Goal: Connect with others: Connect with other users

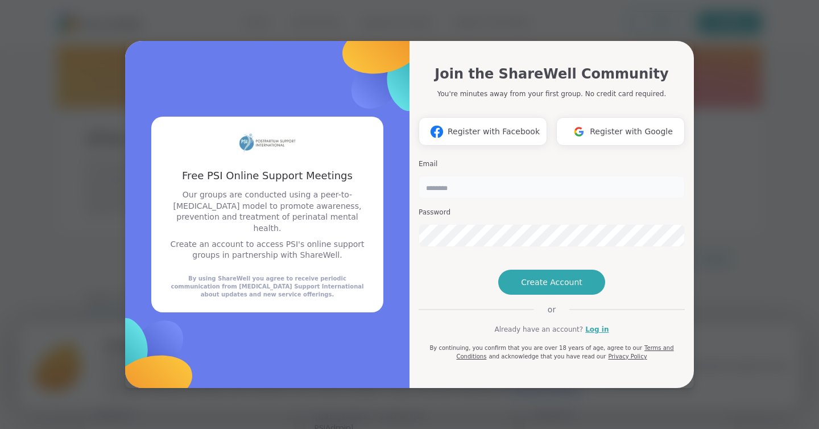
click at [478, 176] on input "email" at bounding box center [552, 187] width 266 height 23
type input "**********"
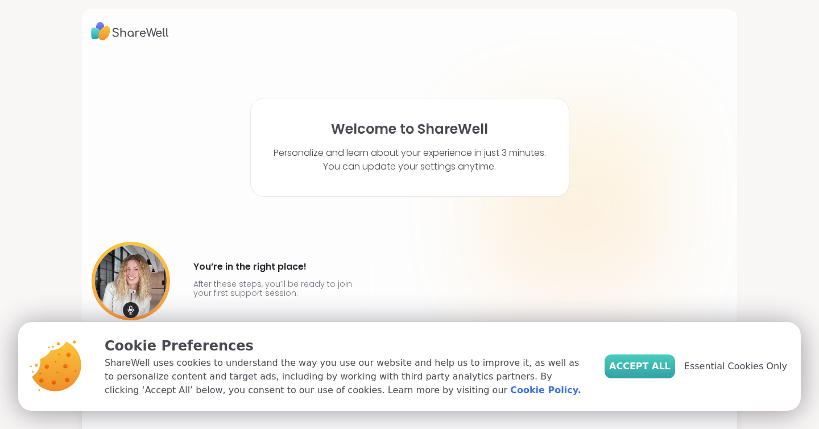
click at [654, 371] on span "Accept All" at bounding box center [639, 367] width 61 height 14
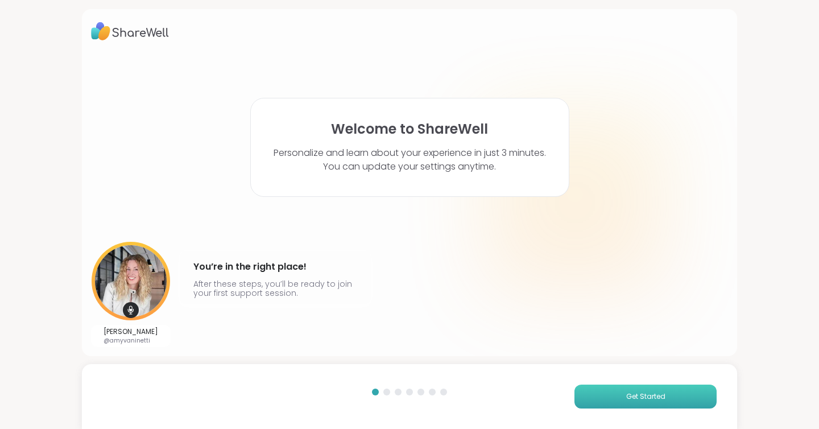
click at [654, 400] on span "Get Started" at bounding box center [645, 396] width 39 height 10
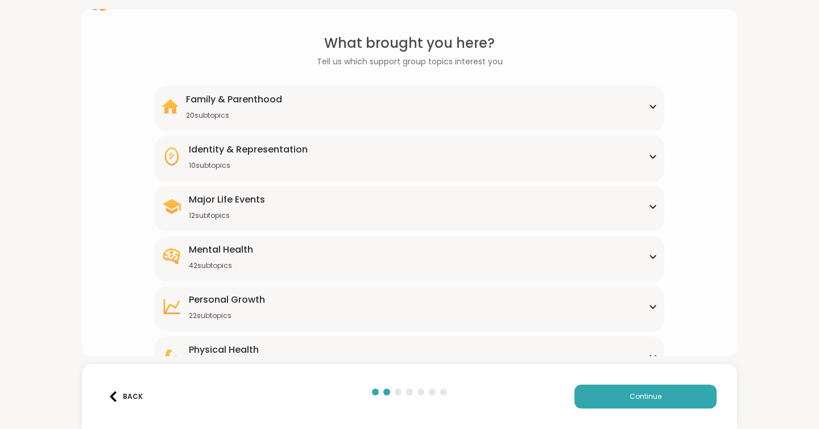
scroll to position [28, 0]
click at [364, 94] on div "Family & Parenthood 20 subtopics" at bounding box center [410, 107] width 496 height 27
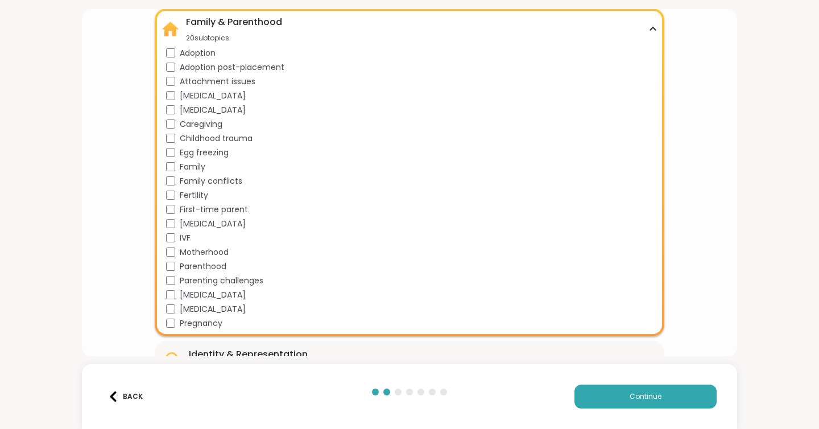
scroll to position [108, 0]
click at [180, 326] on span "Pregnancy" at bounding box center [201, 323] width 43 height 12
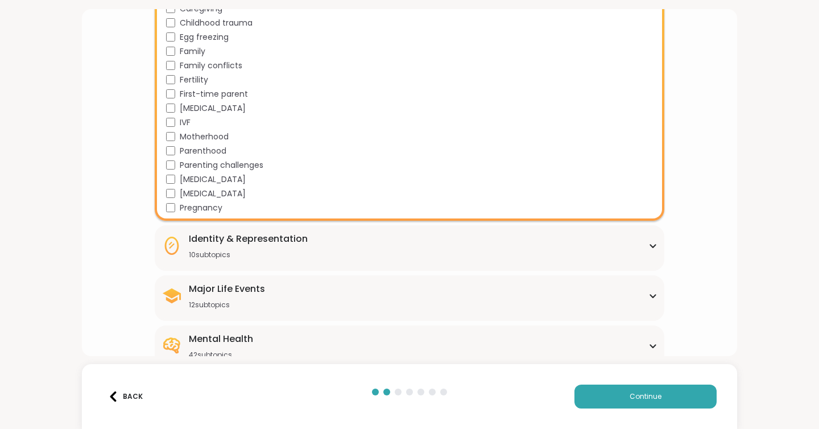
scroll to position [387, 0]
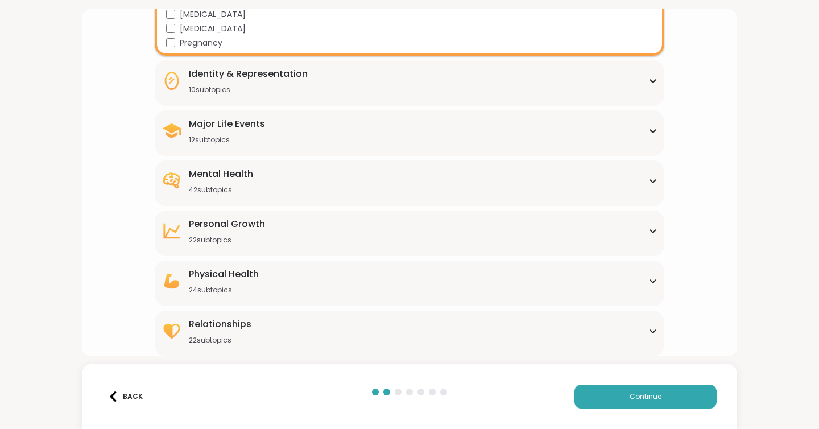
click at [319, 182] on div "Mental Health 42 subtopics" at bounding box center [410, 180] width 496 height 27
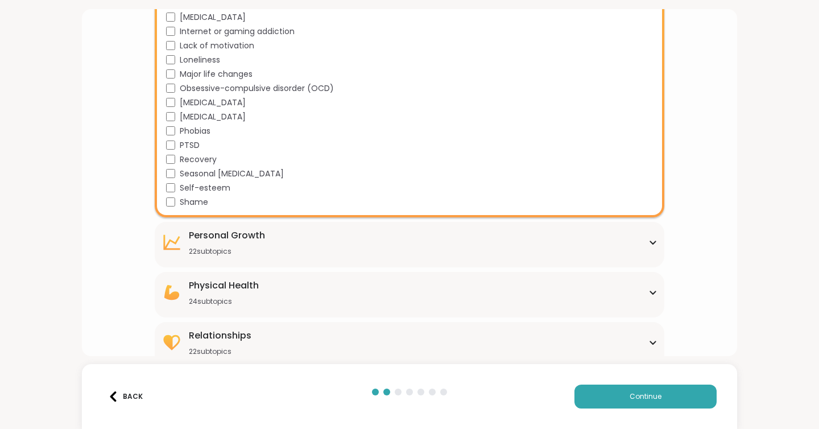
scroll to position [956, 0]
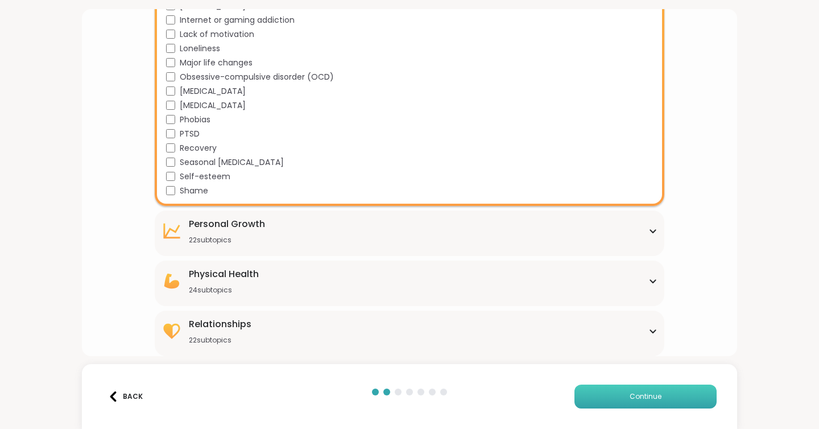
click at [642, 405] on button "Continue" at bounding box center [646, 397] width 142 height 24
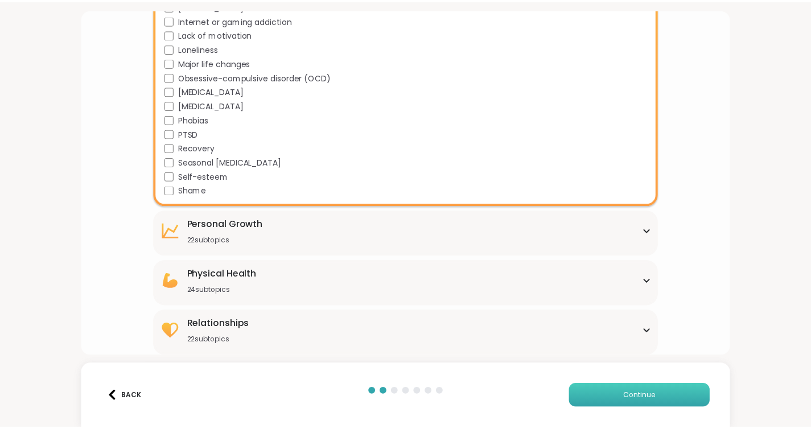
scroll to position [0, 0]
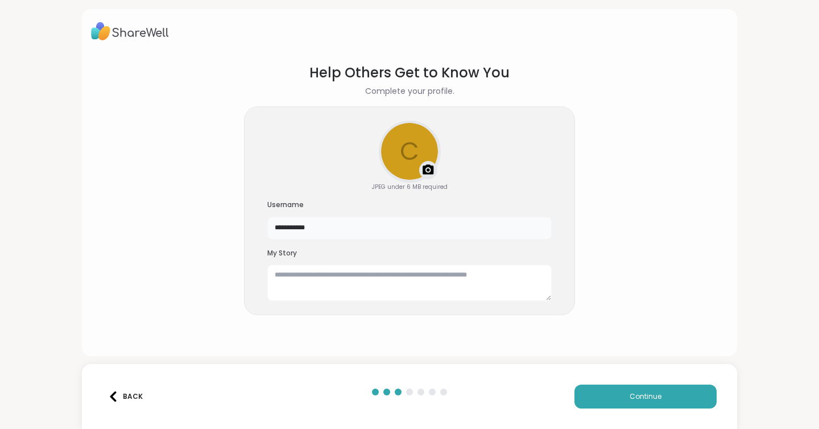
drag, startPoint x: 317, startPoint y: 232, endPoint x: 274, endPoint y: 232, distance: 42.7
click at [275, 232] on input "**********" at bounding box center [409, 228] width 284 height 23
drag, startPoint x: 319, startPoint y: 229, endPoint x: 261, endPoint y: 229, distance: 58.0
click at [261, 229] on div "**********" at bounding box center [409, 210] width 331 height 209
click at [270, 226] on input "********" at bounding box center [409, 228] width 284 height 23
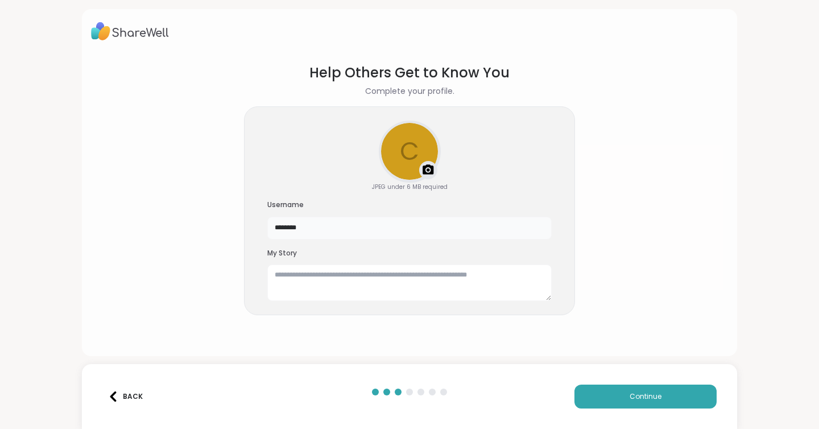
drag, startPoint x: 271, startPoint y: 226, endPoint x: 317, endPoint y: 226, distance: 46.1
click at [317, 226] on input "********" at bounding box center [409, 228] width 284 height 23
drag, startPoint x: 275, startPoint y: 232, endPoint x: 294, endPoint y: 232, distance: 18.8
click at [294, 232] on input "******" at bounding box center [409, 228] width 284 height 23
click at [305, 232] on input "******" at bounding box center [409, 228] width 284 height 23
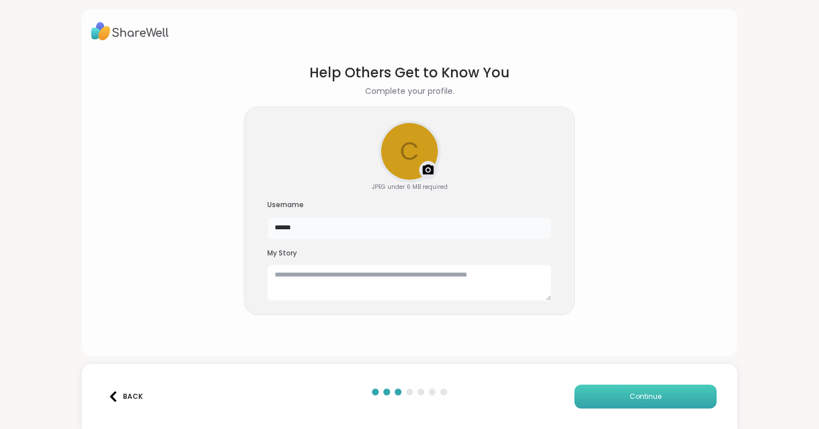
type input "******"
click at [645, 397] on span "Continue" at bounding box center [646, 396] width 32 height 10
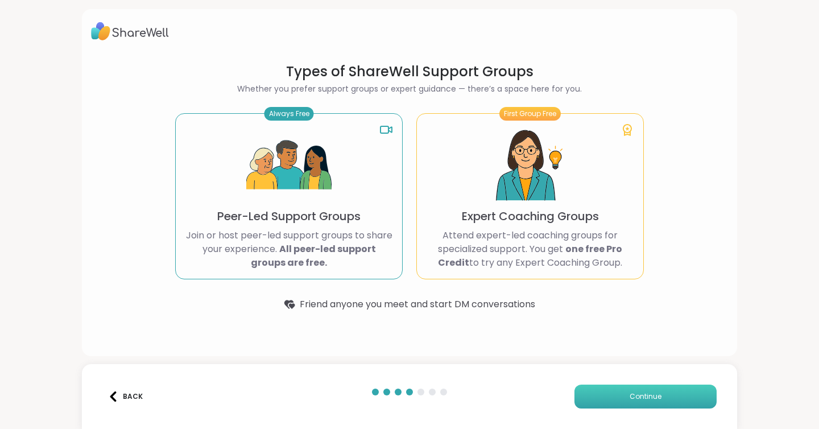
click at [638, 396] on span "Continue" at bounding box center [646, 396] width 32 height 10
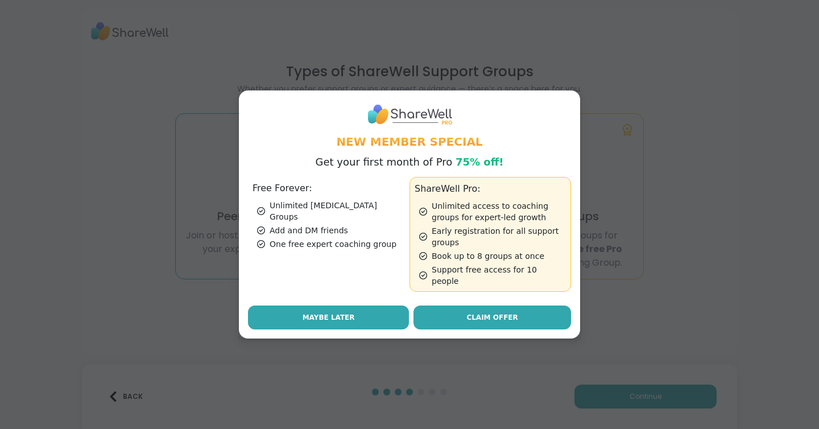
click at [316, 313] on span "Maybe Later" at bounding box center [329, 317] width 52 height 10
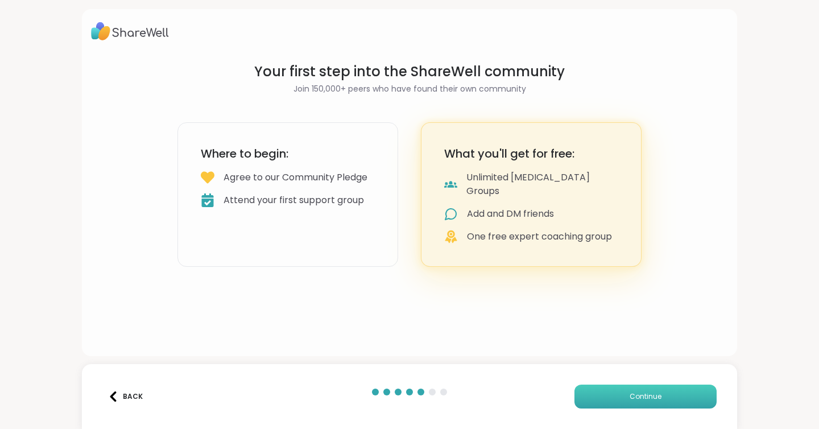
click at [660, 397] on button "Continue" at bounding box center [646, 397] width 142 height 24
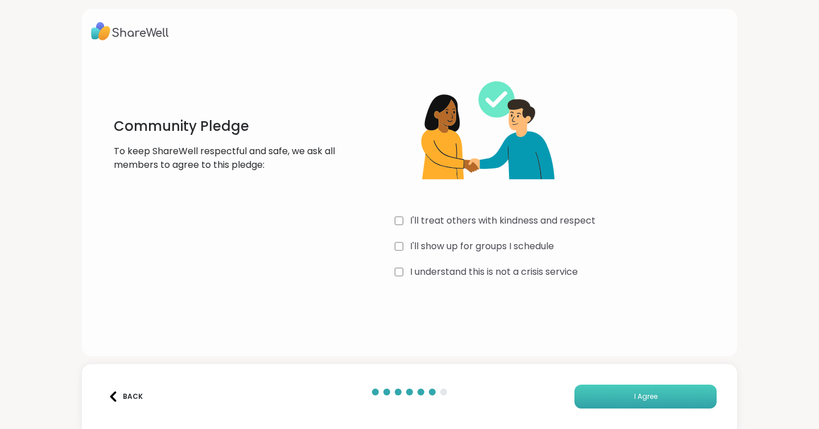
click at [649, 395] on span "I Agree" at bounding box center [645, 396] width 23 height 10
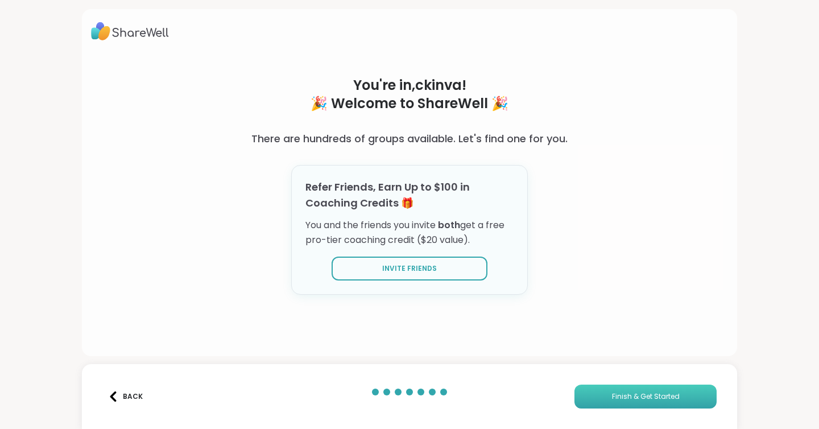
click at [649, 395] on span "Finish & Get Started" at bounding box center [646, 396] width 68 height 10
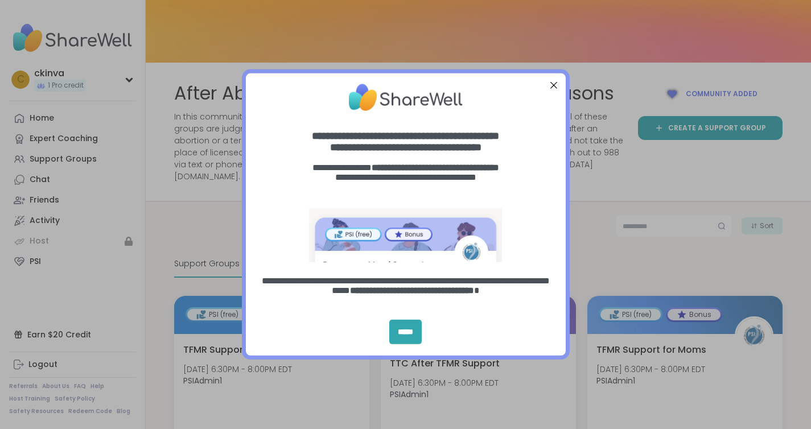
click at [552, 85] on div "Close Step" at bounding box center [553, 85] width 15 height 15
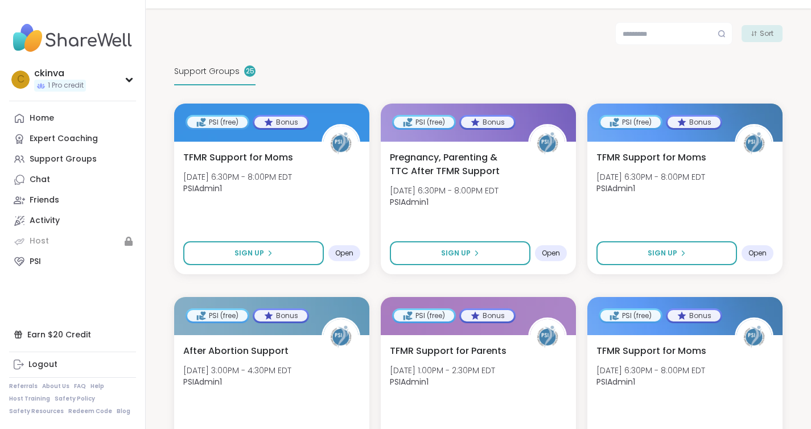
scroll to position [189, 0]
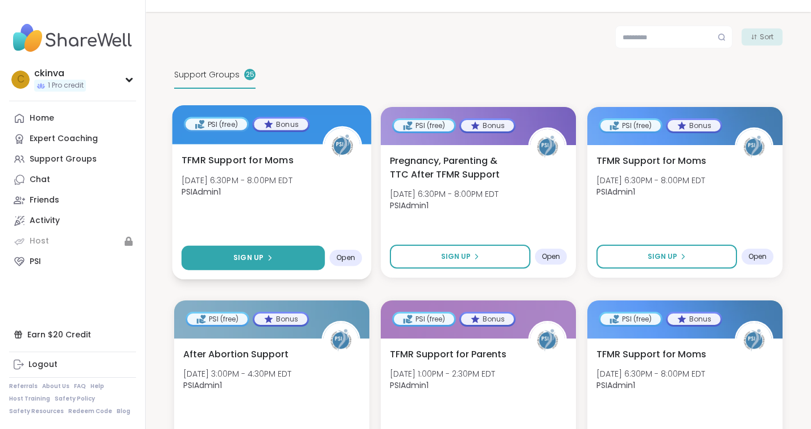
click at [243, 253] on span "Sign Up" at bounding box center [248, 258] width 30 height 10
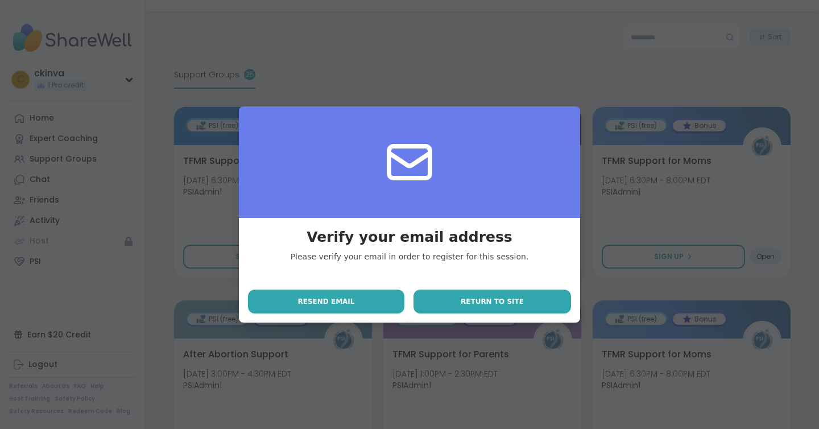
click at [456, 301] on button "Return to site" at bounding box center [493, 302] width 158 height 24
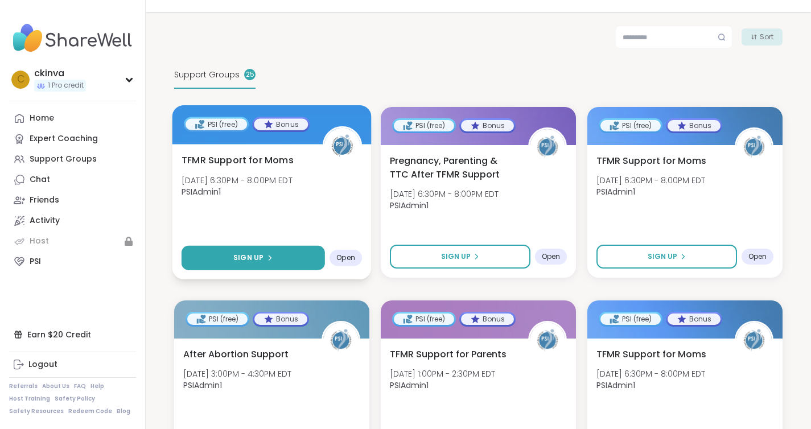
click at [244, 253] on span "Sign Up" at bounding box center [248, 258] width 30 height 10
select select "**"
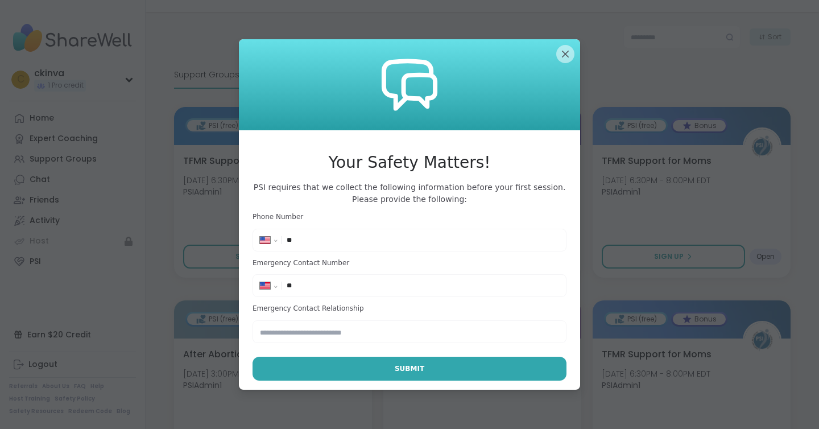
click at [317, 241] on input "**" at bounding box center [423, 239] width 273 height 11
type input "**********"
click at [375, 290] on input "**" at bounding box center [423, 285] width 273 height 11
type input "**********"
click at [352, 336] on input "text" at bounding box center [410, 331] width 314 height 23
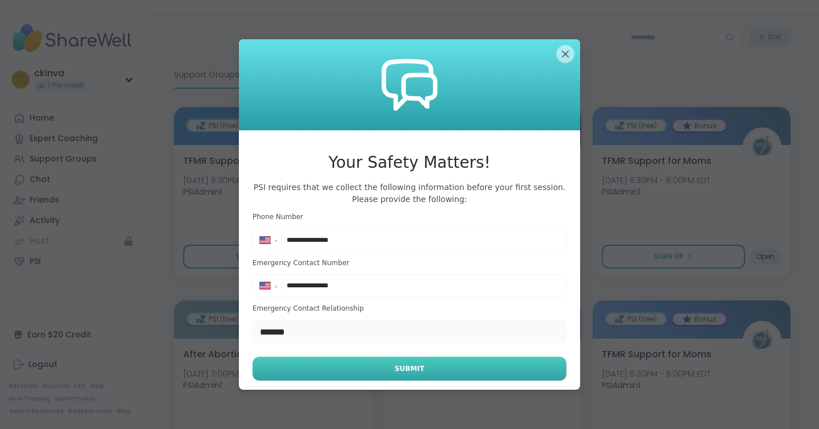
type input "*******"
click at [407, 369] on span "Submit" at bounding box center [410, 369] width 30 height 10
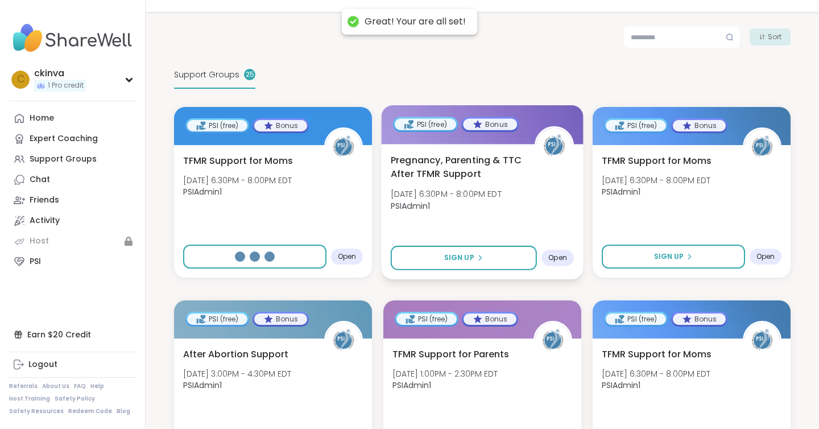
select select "**"
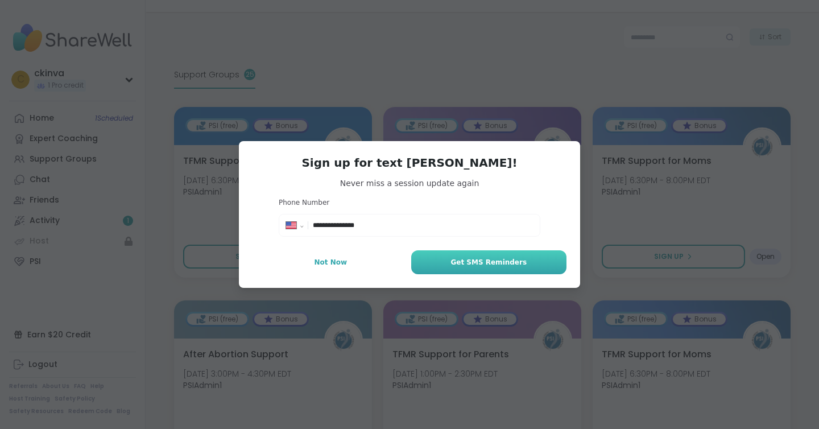
click at [489, 261] on span "Get SMS Reminders" at bounding box center [489, 262] width 76 height 10
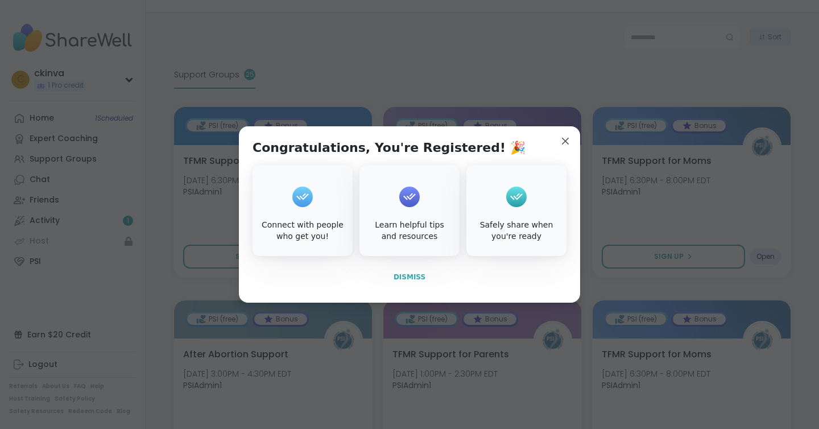
click at [403, 278] on span "Dismiss" at bounding box center [410, 277] width 32 height 8
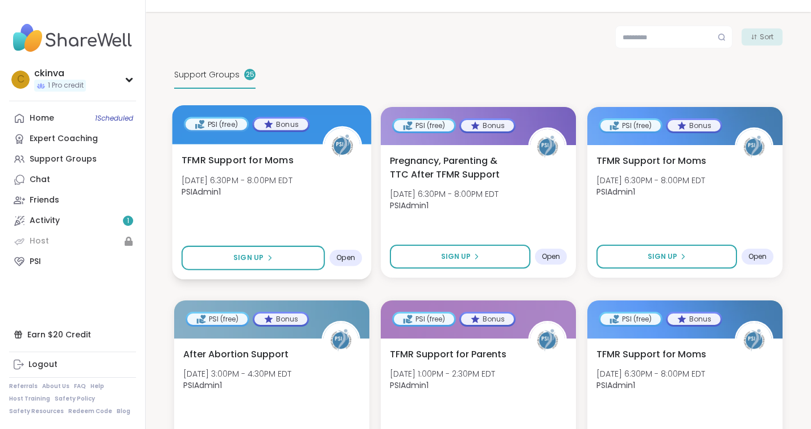
click at [256, 153] on span "TFMR Support for Moms" at bounding box center [237, 160] width 112 height 14
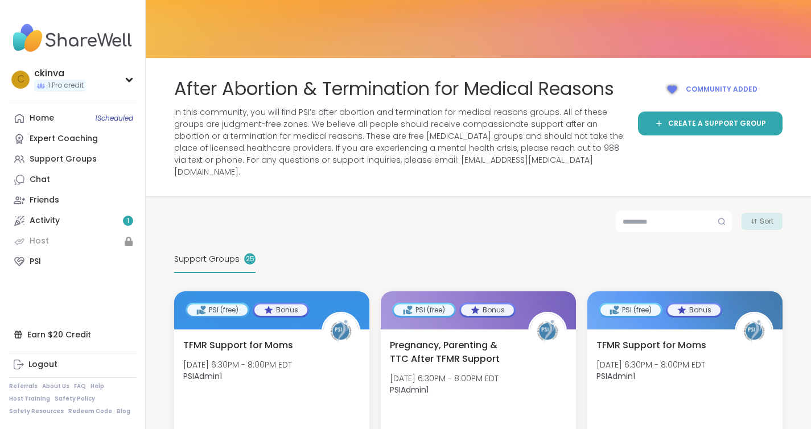
scroll to position [0, 0]
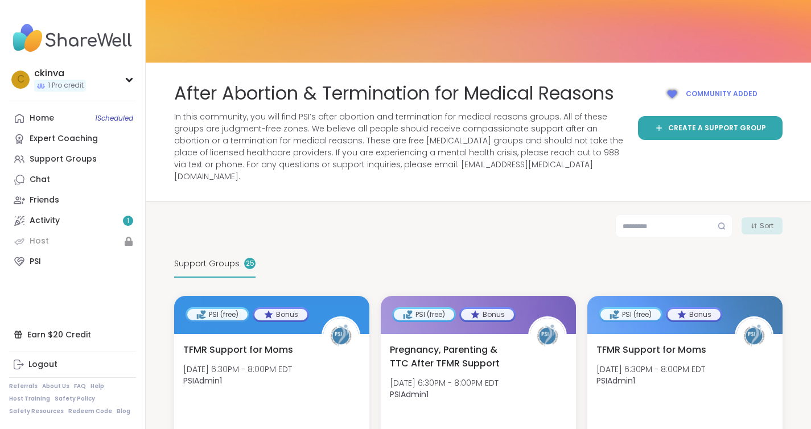
drag, startPoint x: 502, startPoint y: 163, endPoint x: 495, endPoint y: 160, distance: 8.1
click at [495, 160] on span "In this community, you will find PSI’s after abortion and termination for medic…" at bounding box center [399, 147] width 450 height 72
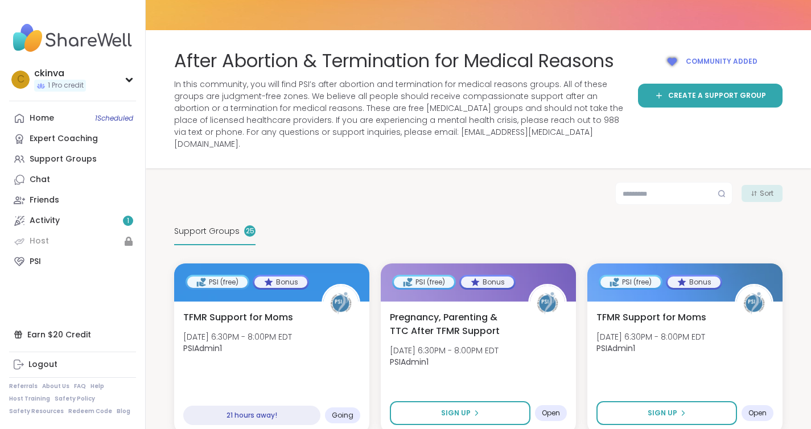
scroll to position [37, 0]
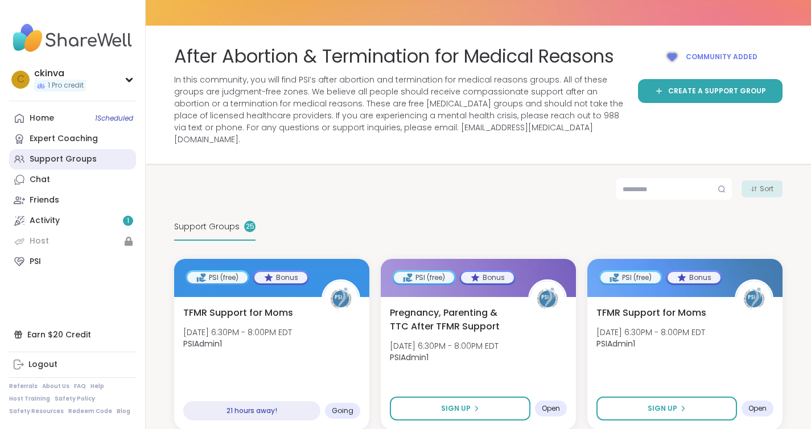
click at [68, 161] on div "Support Groups" at bounding box center [63, 159] width 67 height 11
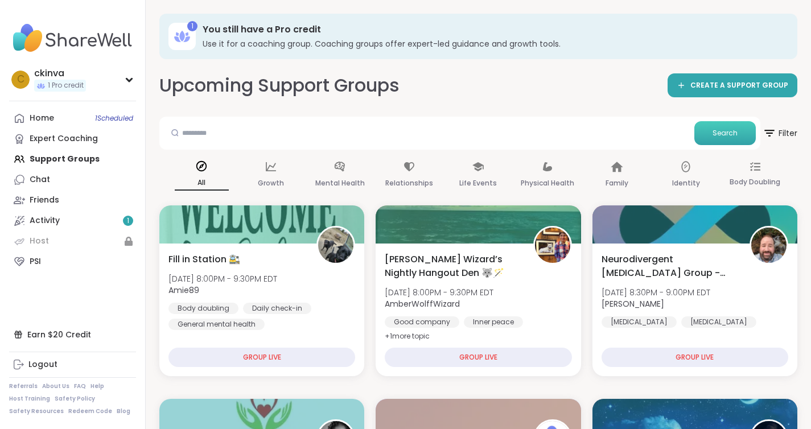
click at [725, 134] on span "Search" at bounding box center [724, 133] width 25 height 10
click at [617, 182] on p "Family" at bounding box center [616, 183] width 23 height 14
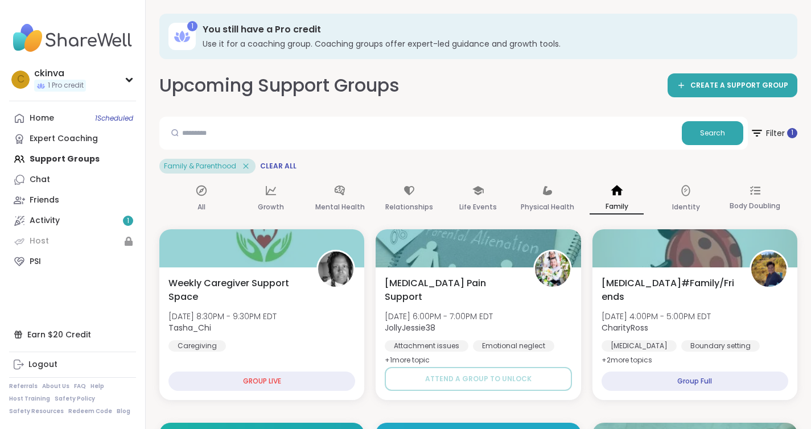
click at [245, 167] on icon at bounding box center [246, 166] width 10 height 10
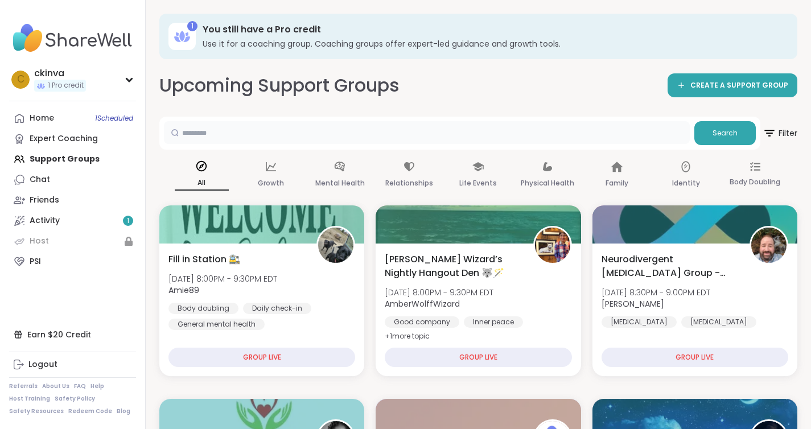
click at [238, 127] on input "text" at bounding box center [427, 132] width 526 height 23
type input "***"
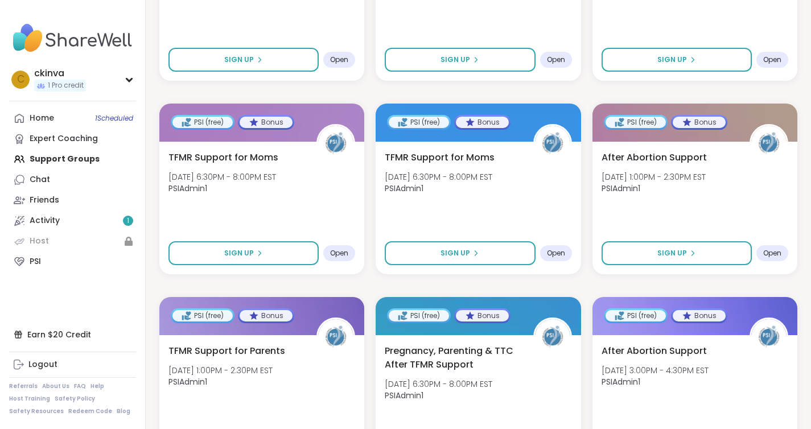
scroll to position [1506, 0]
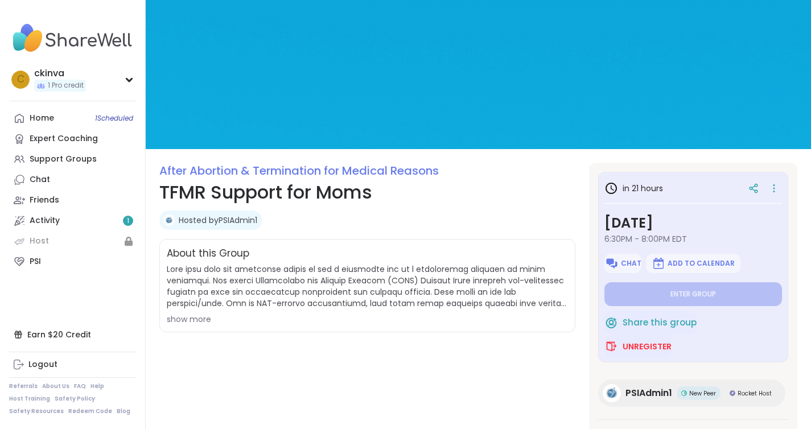
drag, startPoint x: 461, startPoint y: 321, endPoint x: 468, endPoint y: 317, distance: 7.1
click at [468, 317] on div "show more" at bounding box center [367, 318] width 401 height 11
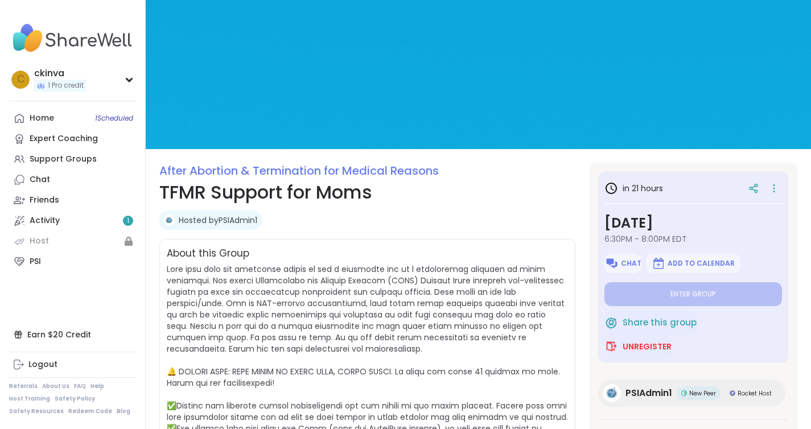
click at [401, 348] on span "show less" at bounding box center [367, 362] width 401 height 198
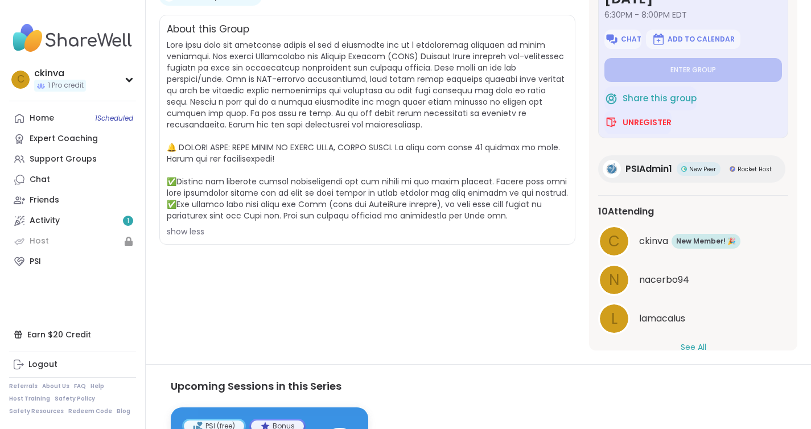
scroll to position [24, 0]
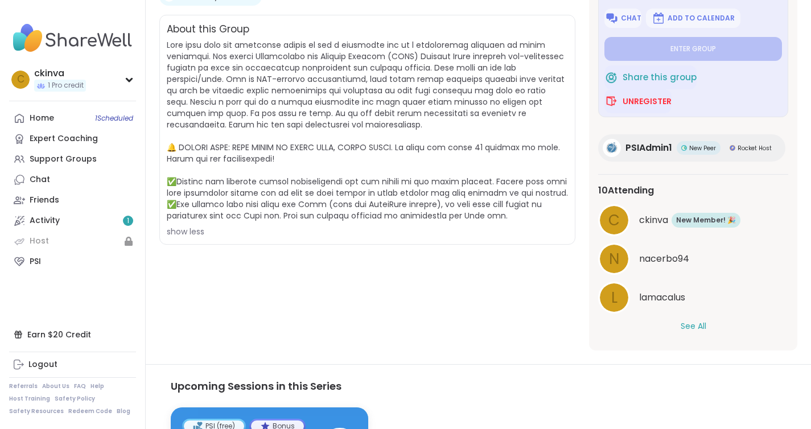
click at [692, 327] on button "See All" at bounding box center [693, 326] width 26 height 12
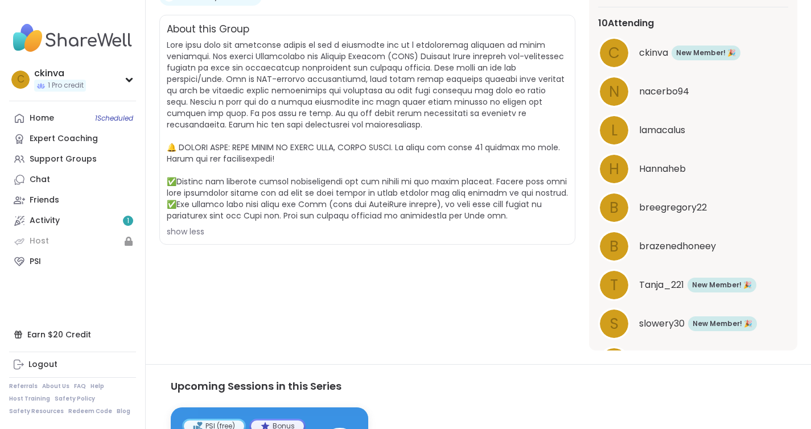
scroll to position [0, 0]
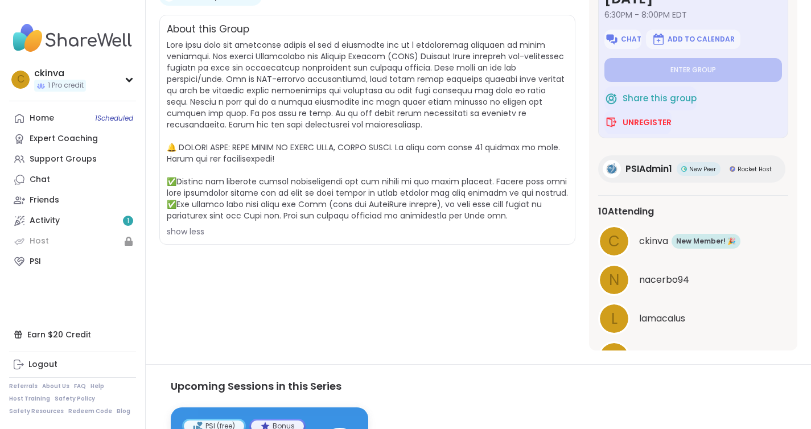
click at [449, 168] on span "show less" at bounding box center [367, 138] width 401 height 198
click at [424, 179] on span at bounding box center [367, 130] width 401 height 182
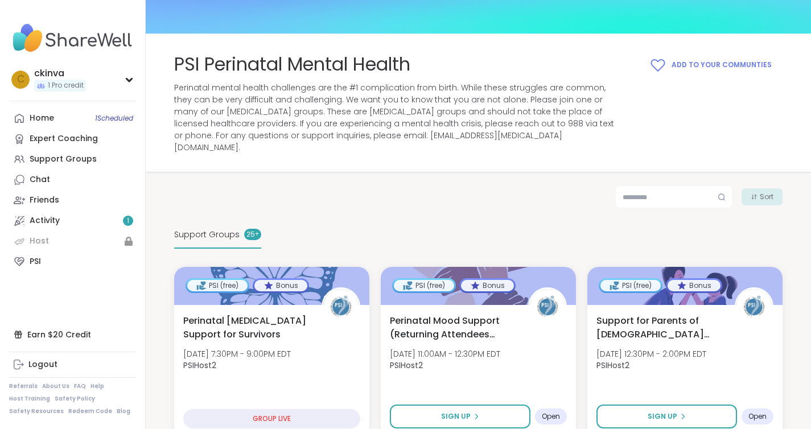
scroll to position [10, 0]
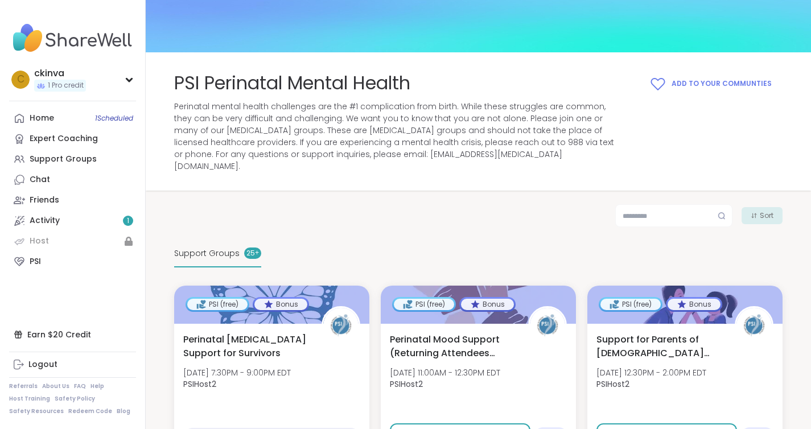
click at [255, 248] on pre "+" at bounding box center [257, 253] width 4 height 10
click at [59, 121] on link "Home 1 Scheduled" at bounding box center [72, 118] width 127 height 20
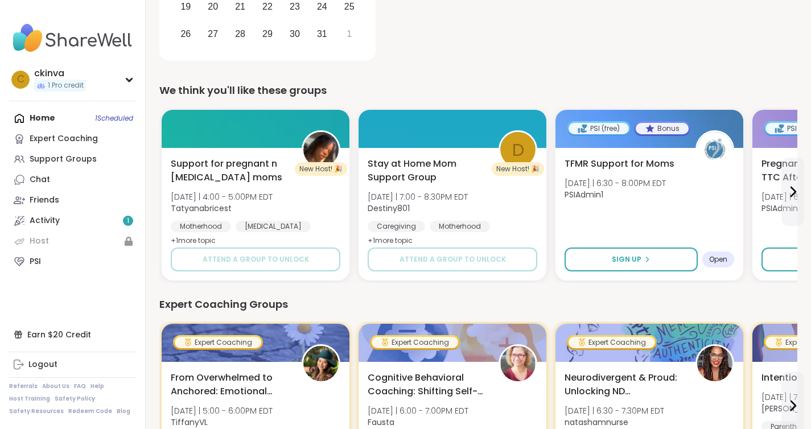
scroll to position [302, 0]
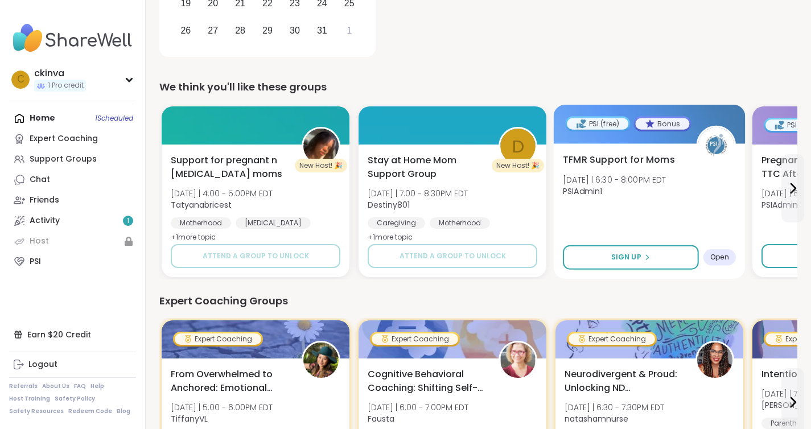
click at [589, 122] on div "PSI (free)" at bounding box center [597, 123] width 61 height 11
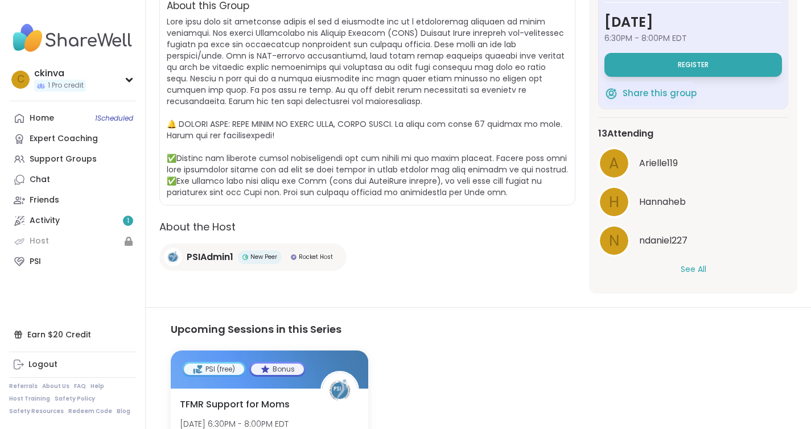
scroll to position [248, 0]
click at [700, 268] on button "See All" at bounding box center [693, 269] width 26 height 12
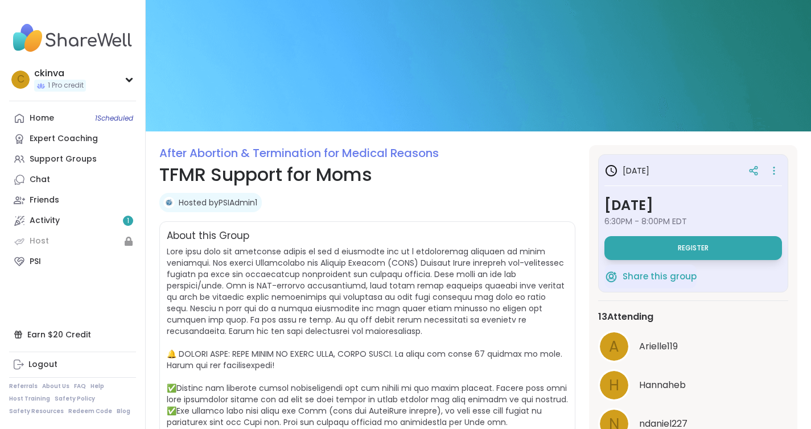
scroll to position [20, 0]
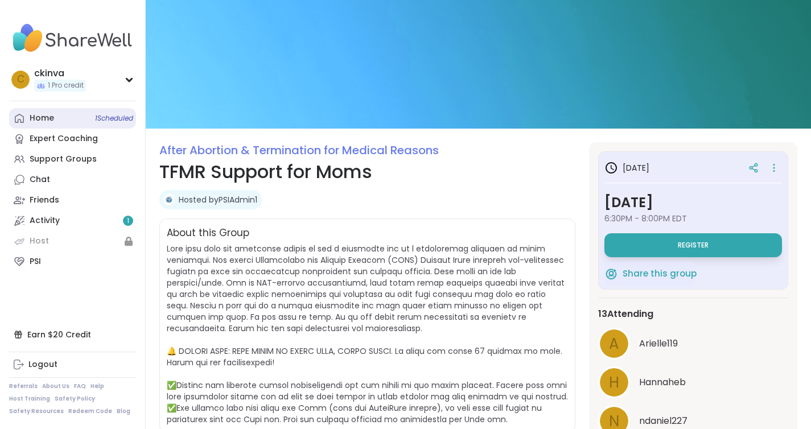
click at [59, 120] on link "Home 1 Scheduled" at bounding box center [72, 118] width 127 height 20
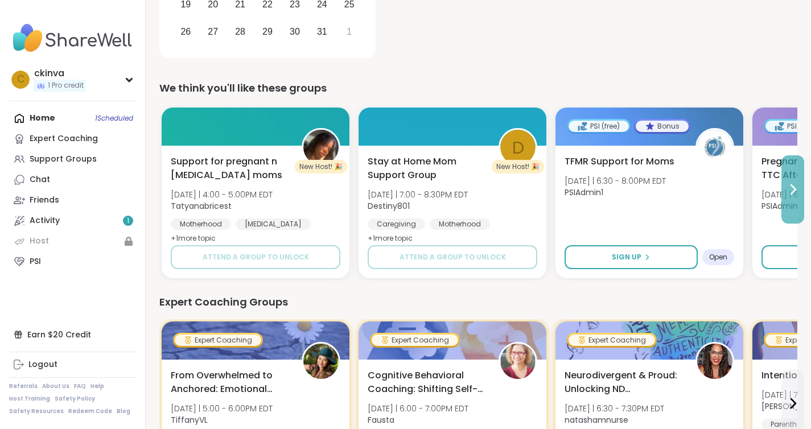
scroll to position [298, 0]
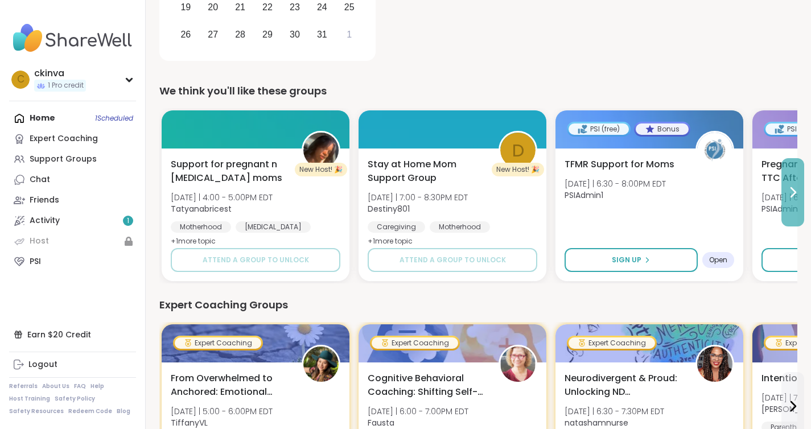
click at [792, 183] on button at bounding box center [792, 192] width 23 height 68
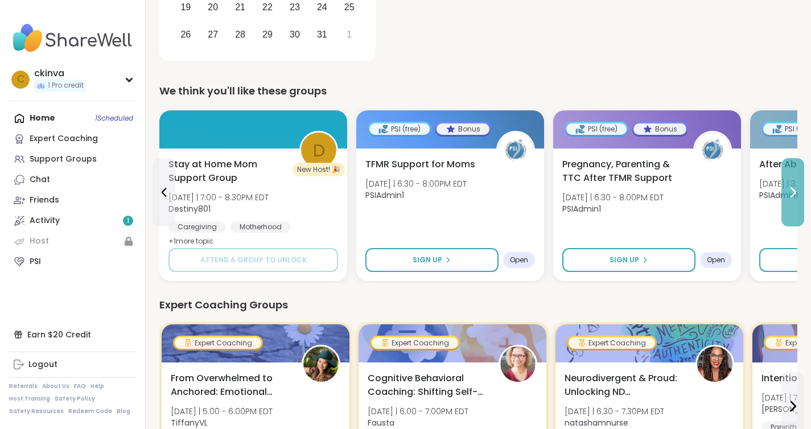
click at [792, 183] on button at bounding box center [792, 192] width 23 height 68
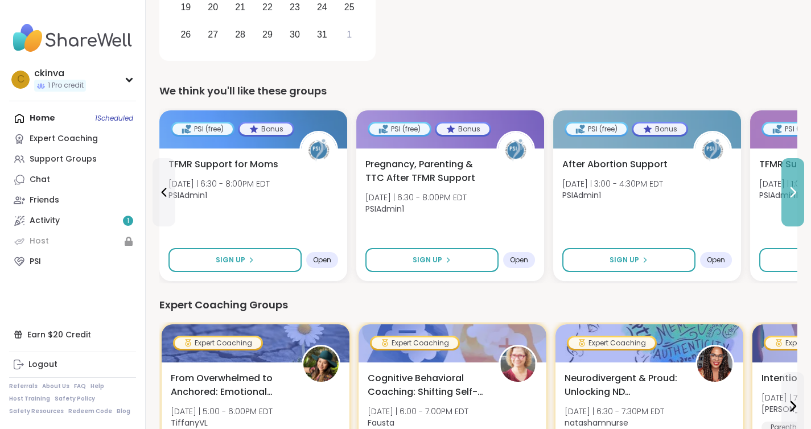
click at [792, 183] on button at bounding box center [792, 192] width 23 height 68
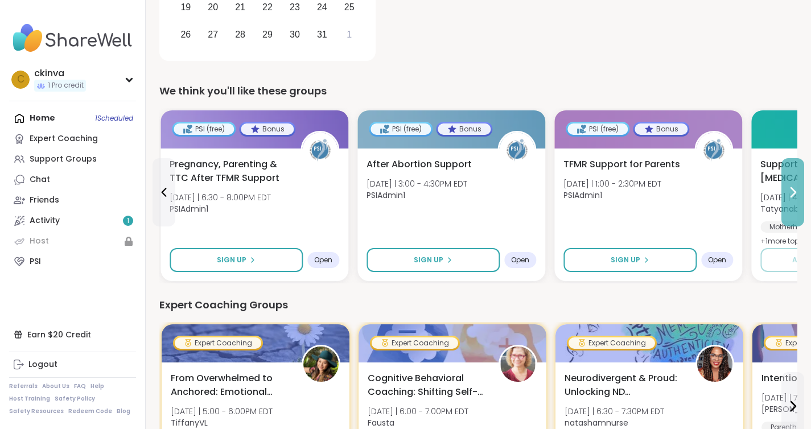
click at [792, 183] on button at bounding box center [792, 192] width 23 height 68
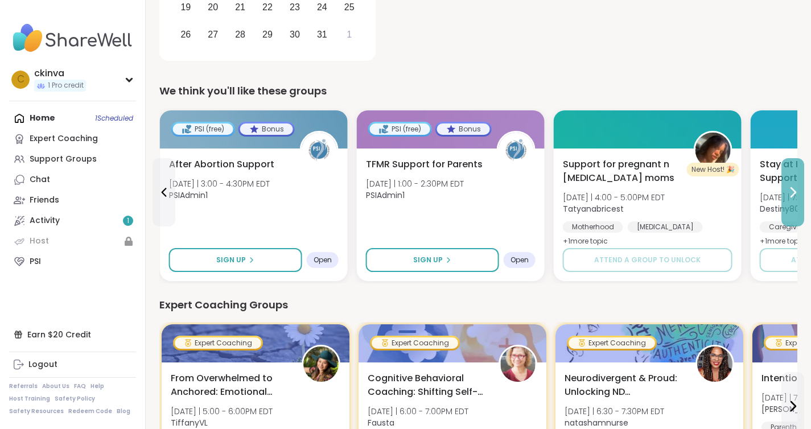
click at [792, 183] on button at bounding box center [792, 192] width 23 height 68
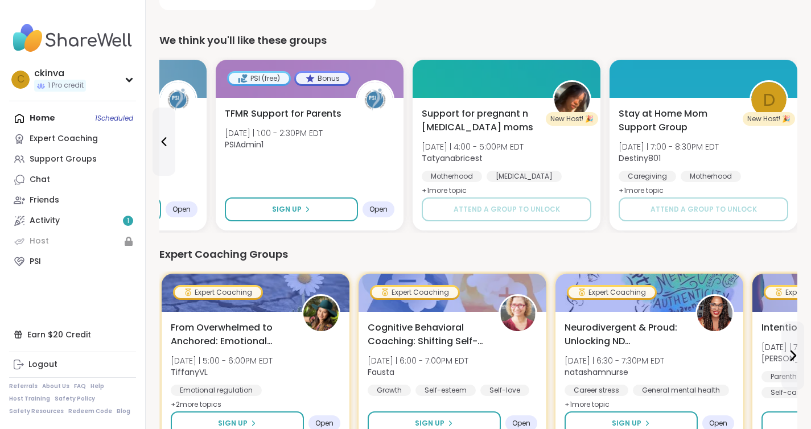
scroll to position [0, 0]
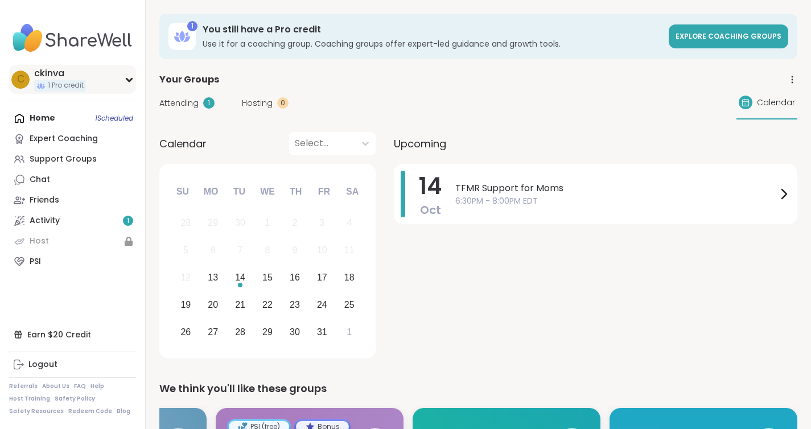
click at [58, 70] on div "ckinva" at bounding box center [60, 73] width 52 height 13
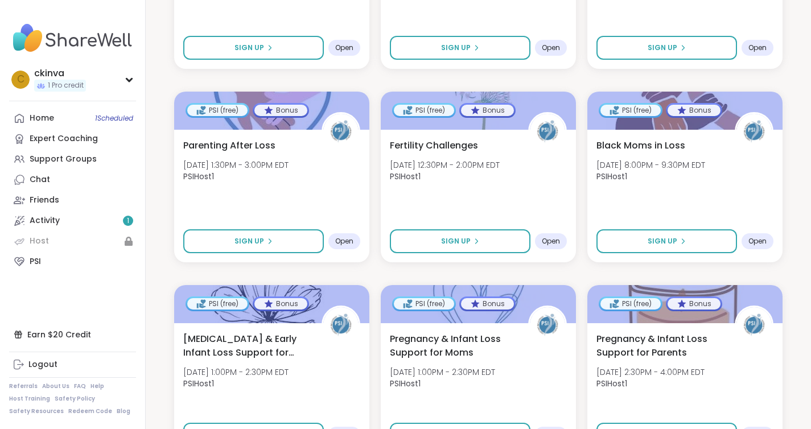
scroll to position [690, 0]
